Goal: Answer question/provide support: Share knowledge or assist other users

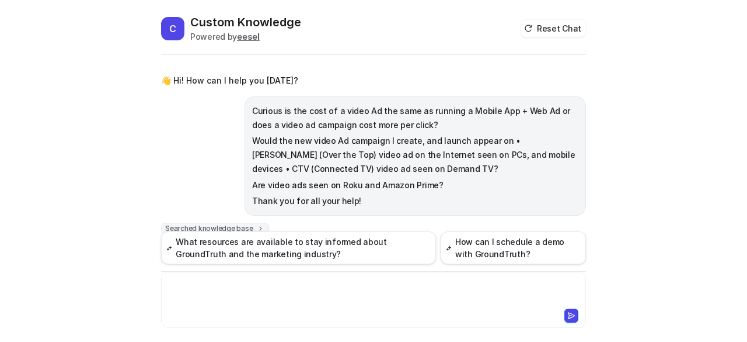
scroll to position [478, 0]
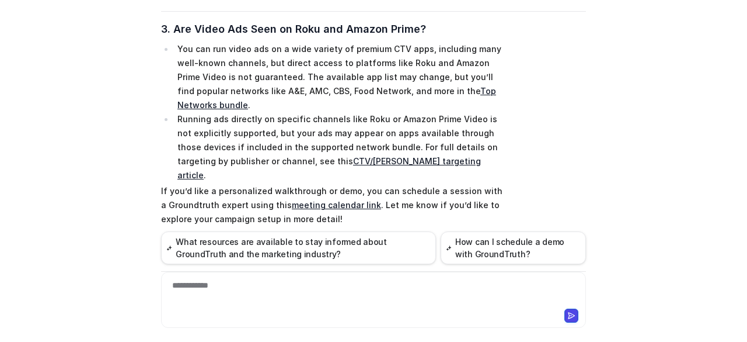
click at [256, 311] on div at bounding box center [373, 314] width 419 height 16
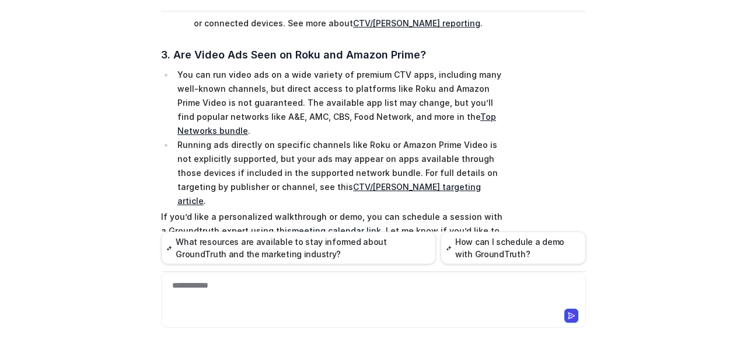
scroll to position [450, 0]
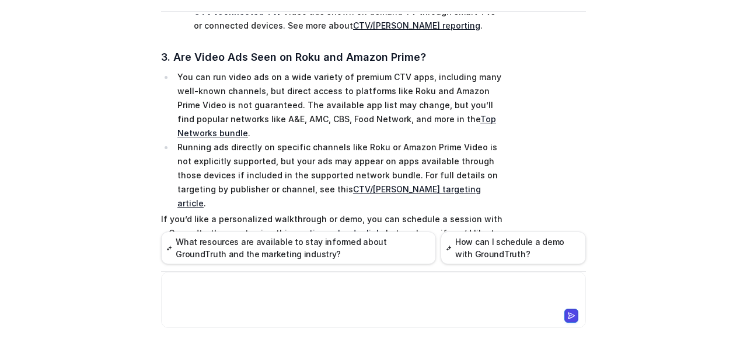
click at [260, 288] on div at bounding box center [374, 292] width 420 height 27
paste div
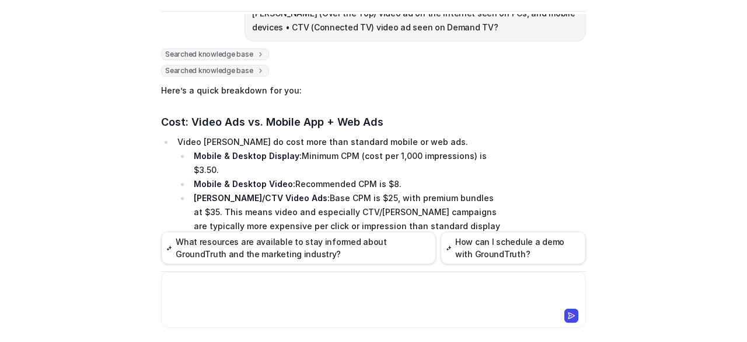
scroll to position [779, 0]
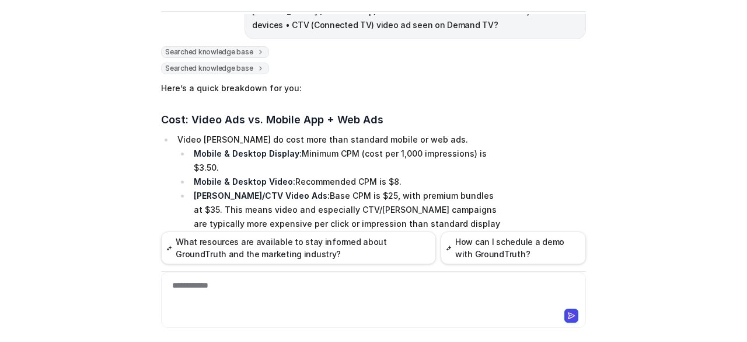
drag, startPoint x: 175, startPoint y: 105, endPoint x: 234, endPoint y: 208, distance: 119.0
click at [234, 208] on li "Video [PERSON_NAME] do cost more than standard mobile or web ads. Mobile & Desk…" at bounding box center [338, 189] width 329 height 112
copy li "Video [PERSON_NAME] do cost more than standard mobile or web ads. Mobile & Desk…"
click at [325, 290] on div "**********" at bounding box center [374, 292] width 420 height 27
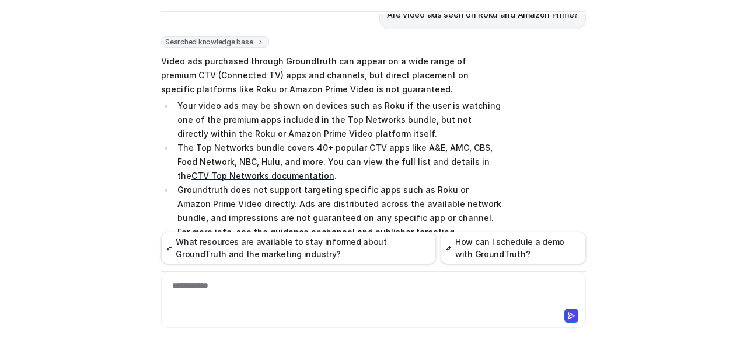
scroll to position [1216, 0]
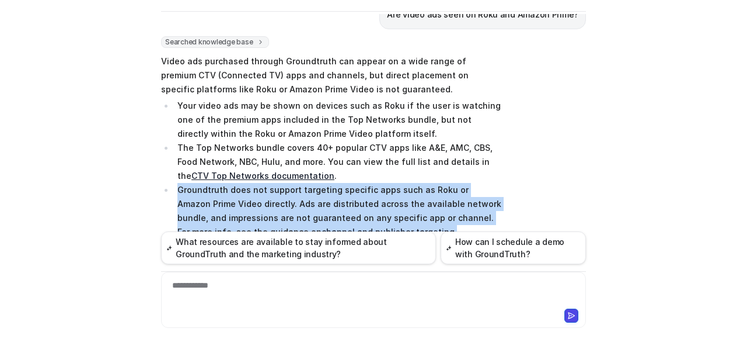
drag, startPoint x: 374, startPoint y: 205, endPoint x: 172, endPoint y: 163, distance: 206.4
click at [174, 183] on li "Groundtruth does not support targeting specific apps such as Roku or Amazon Pri…" at bounding box center [338, 211] width 329 height 56
copy li "Groundtruth does not support targeting specific apps such as Roku or Amazon Pri…"
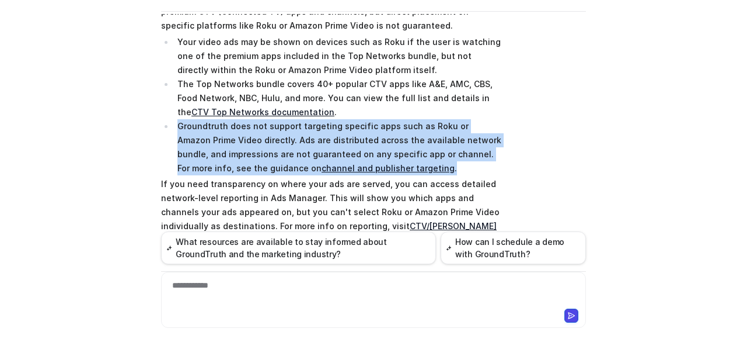
scroll to position [1283, 0]
